Goal: Ask a question

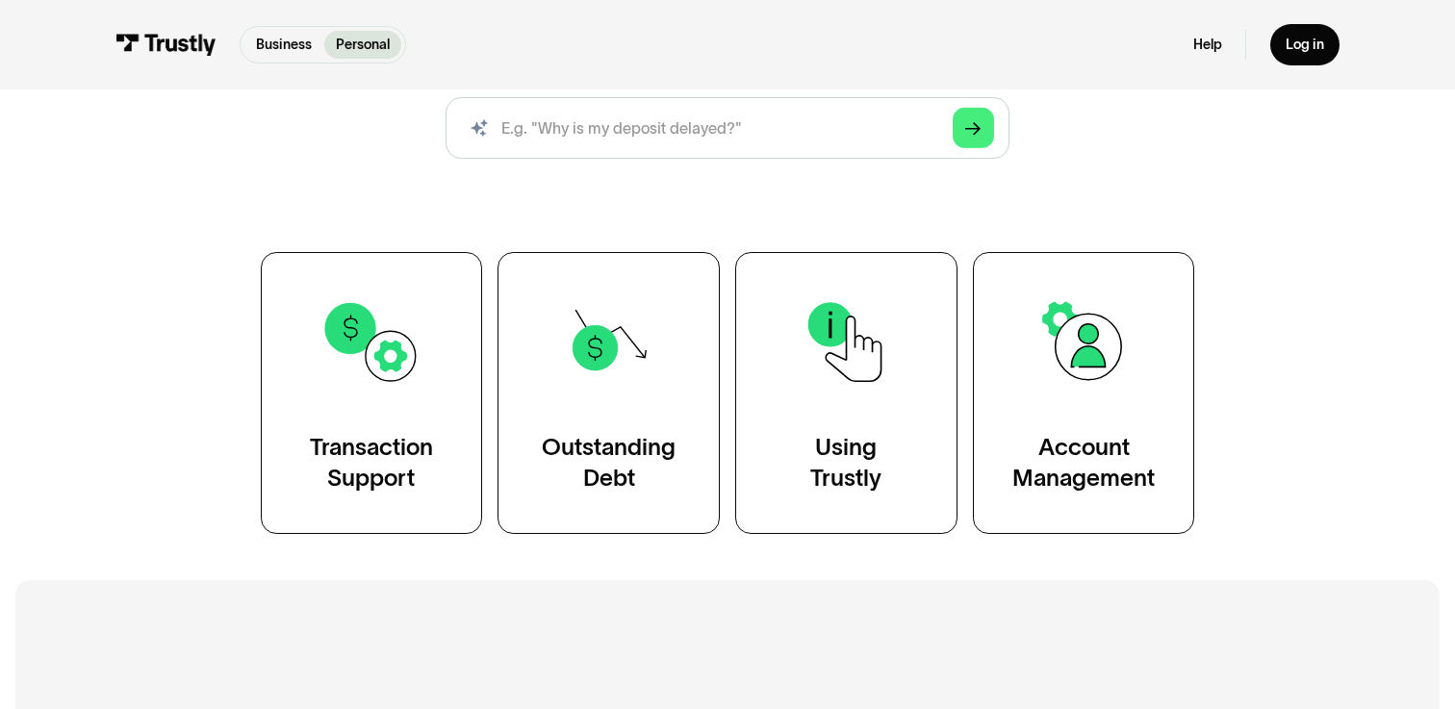
scroll to position [263, 0]
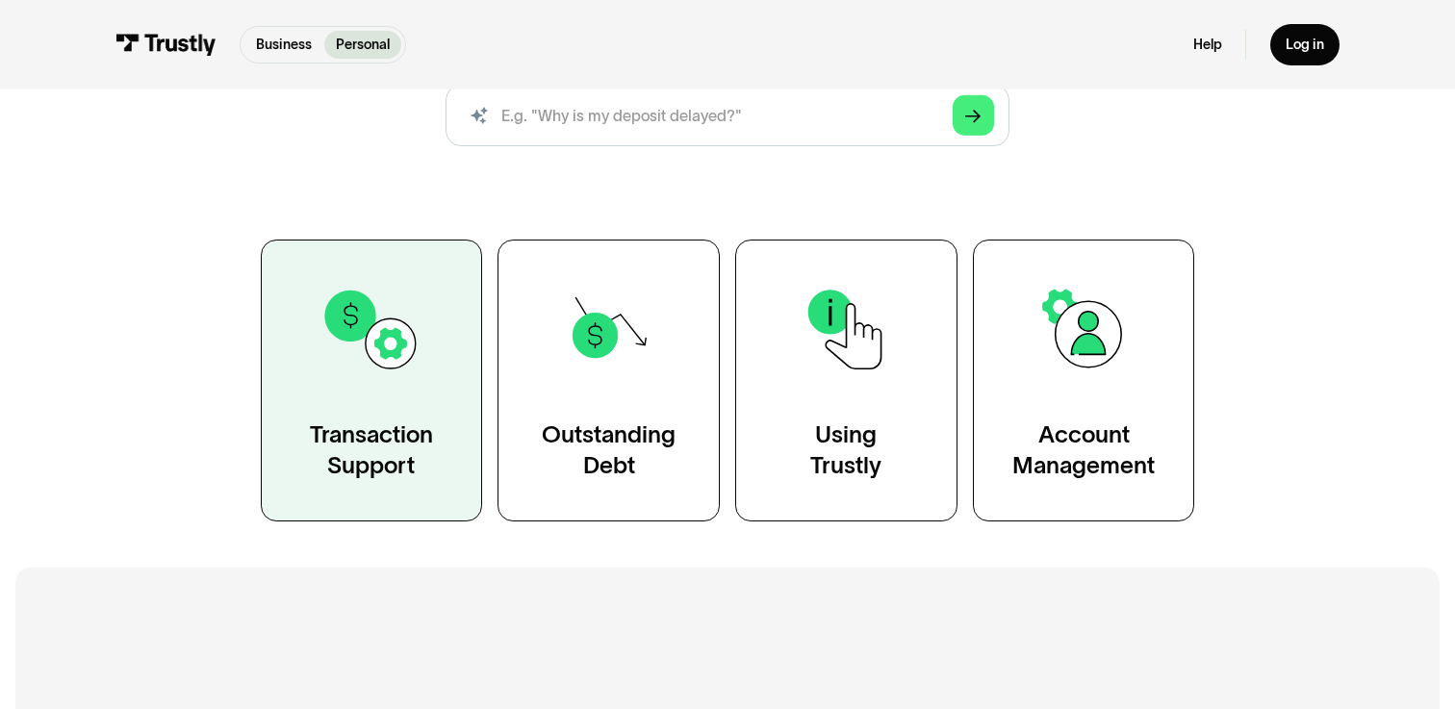
click at [378, 377] on img at bounding box center [370, 329] width 101 height 101
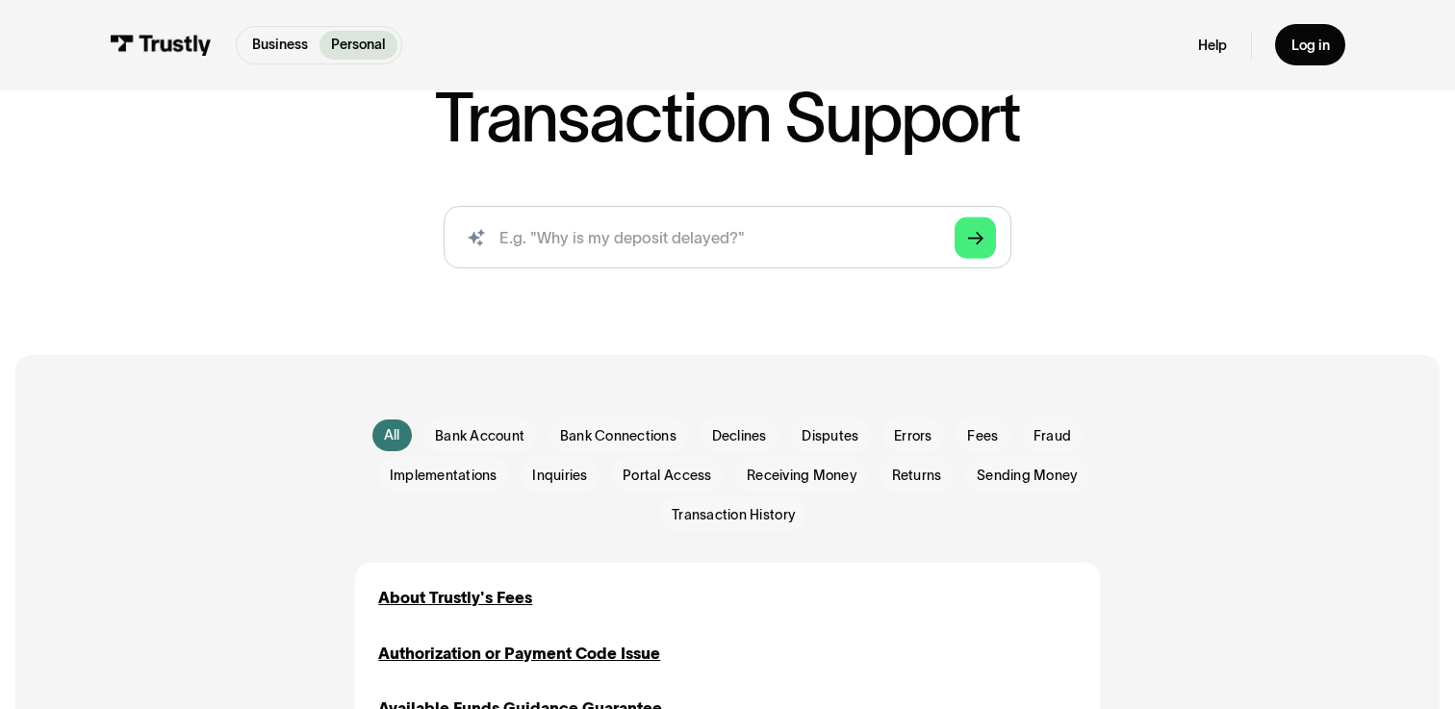
scroll to position [162, 0]
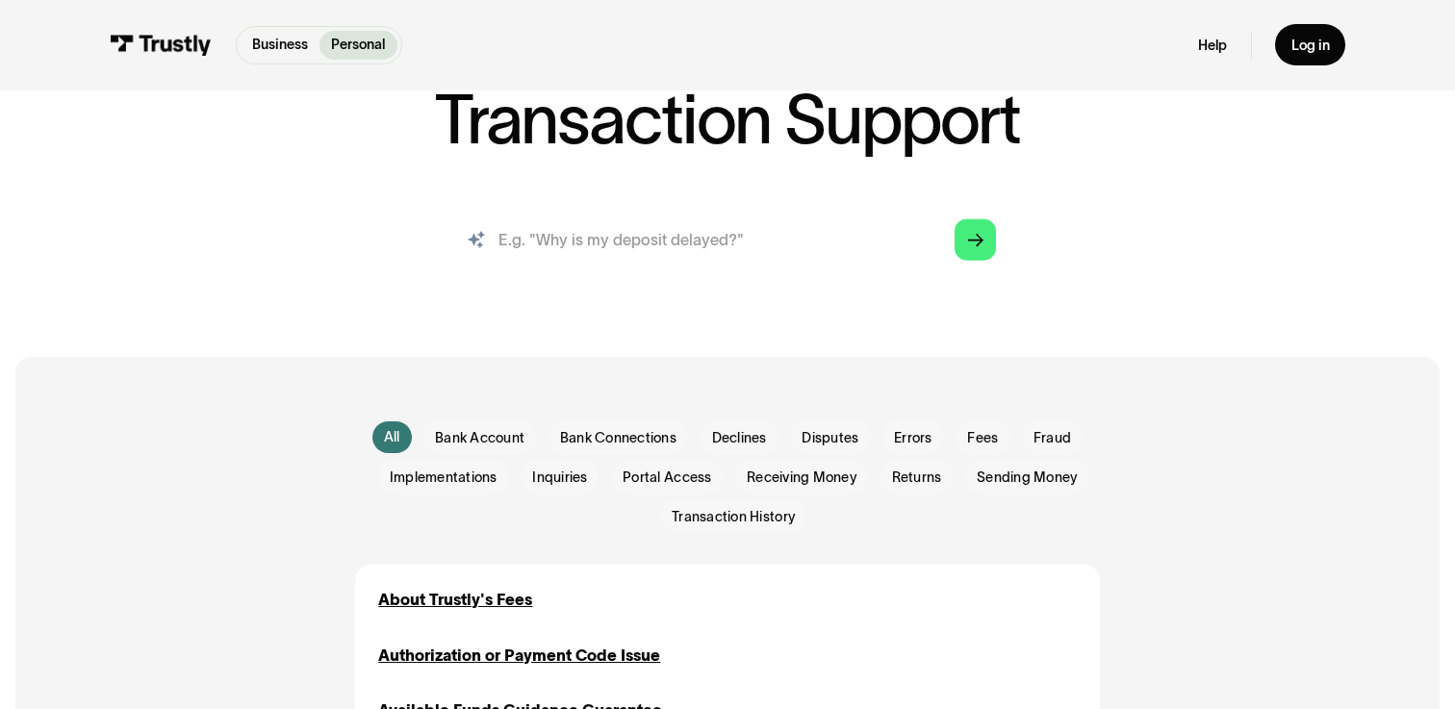
click at [652, 236] on input "search" at bounding box center [728, 239] width 569 height 63
type input "w"
type input "clubwpt issues"
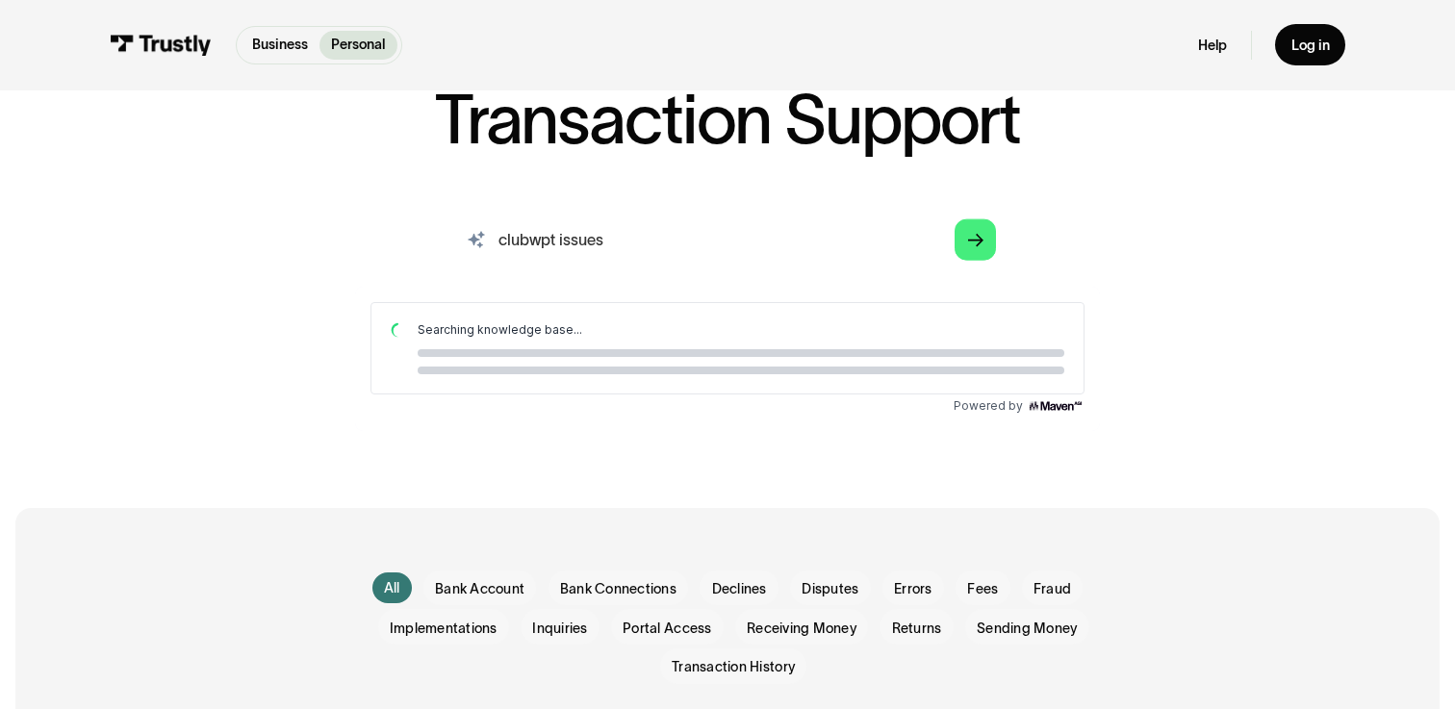
scroll to position [0, 0]
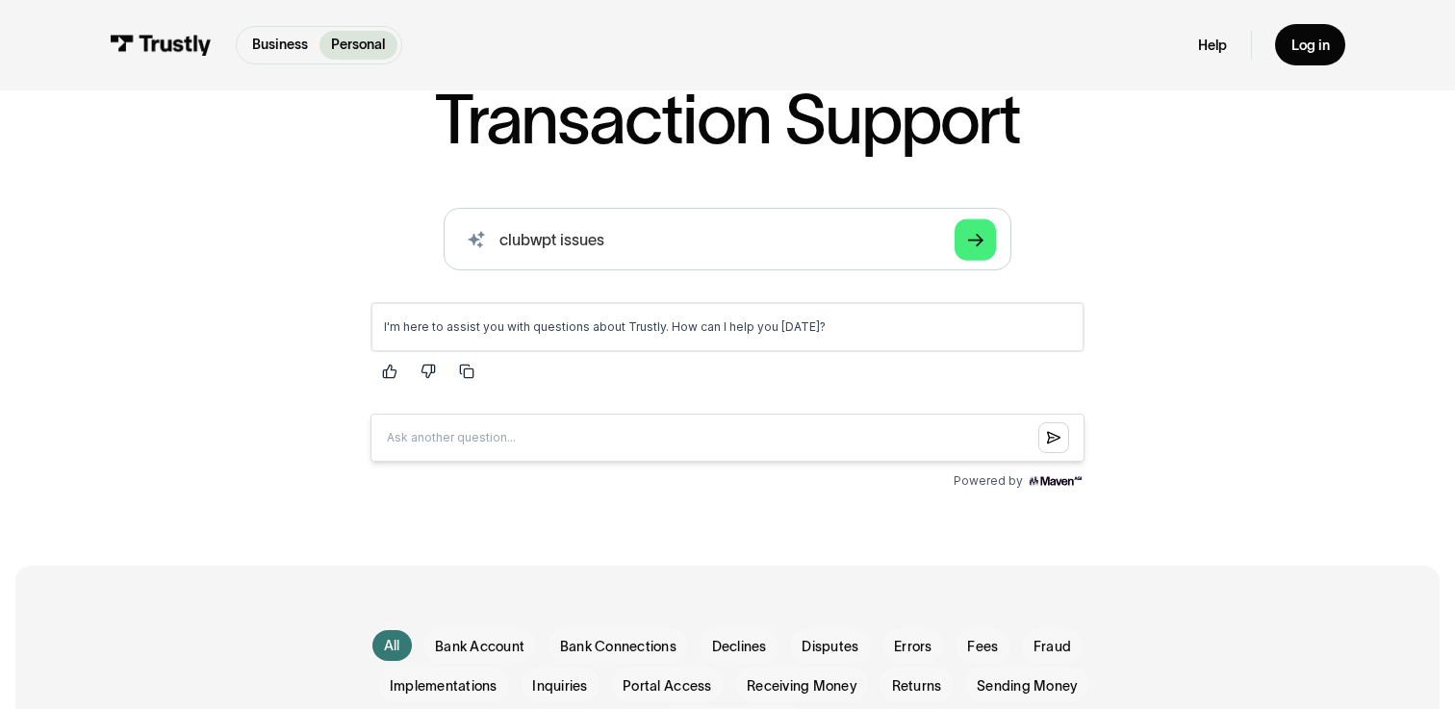
click at [773, 347] on div "I'm here to assist you with questions about Trustly. How can I help you [DATE]?" at bounding box center [727, 326] width 712 height 48
click at [972, 225] on link "Arrow Right" at bounding box center [975, 238] width 41 height 41
